Goal: Task Accomplishment & Management: Manage account settings

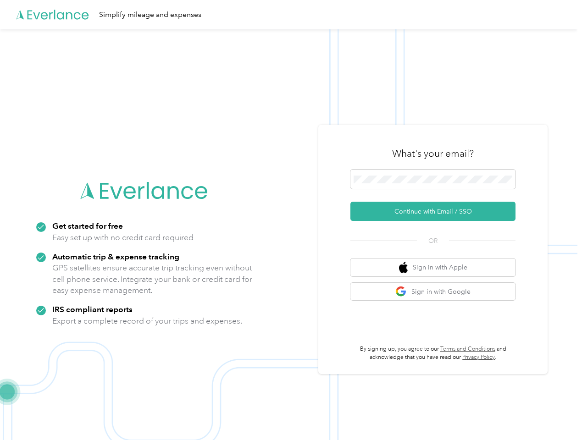
click at [291, 220] on img at bounding box center [289, 249] width 578 height 440
click at [291, 15] on div "Simplify mileage and expenses" at bounding box center [289, 14] width 578 height 29
click at [437, 211] on button "Continue with Email / SSO" at bounding box center [432, 211] width 165 height 19
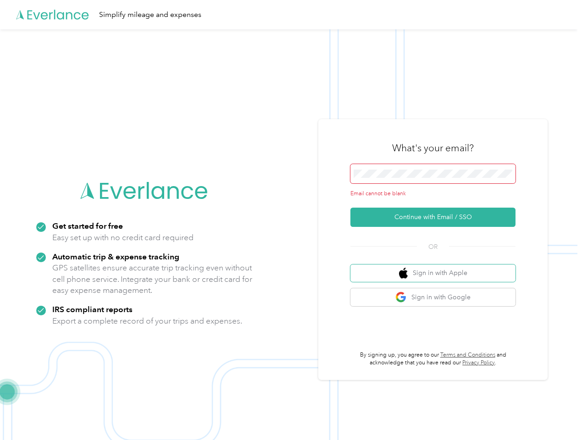
click at [437, 267] on button "Sign in with Apple" at bounding box center [432, 274] width 165 height 18
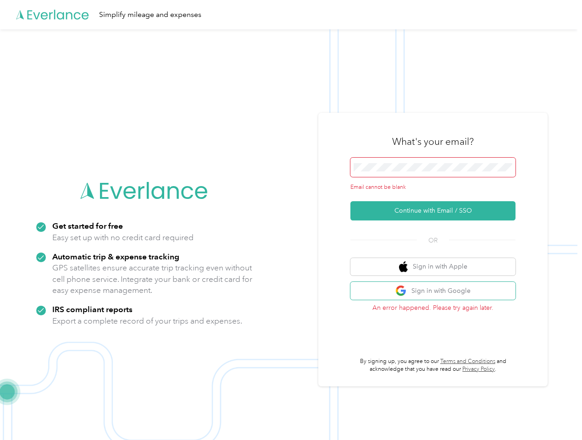
click at [437, 292] on button "Sign in with Google" at bounding box center [432, 291] width 165 height 18
